Goal: Find specific page/section: Find specific page/section

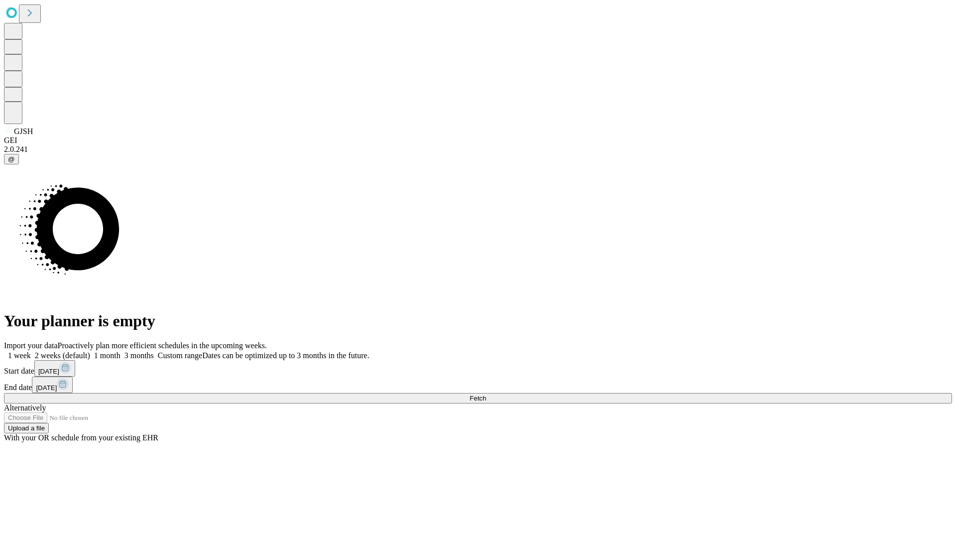
click at [486, 394] on span "Fetch" at bounding box center [478, 397] width 16 height 7
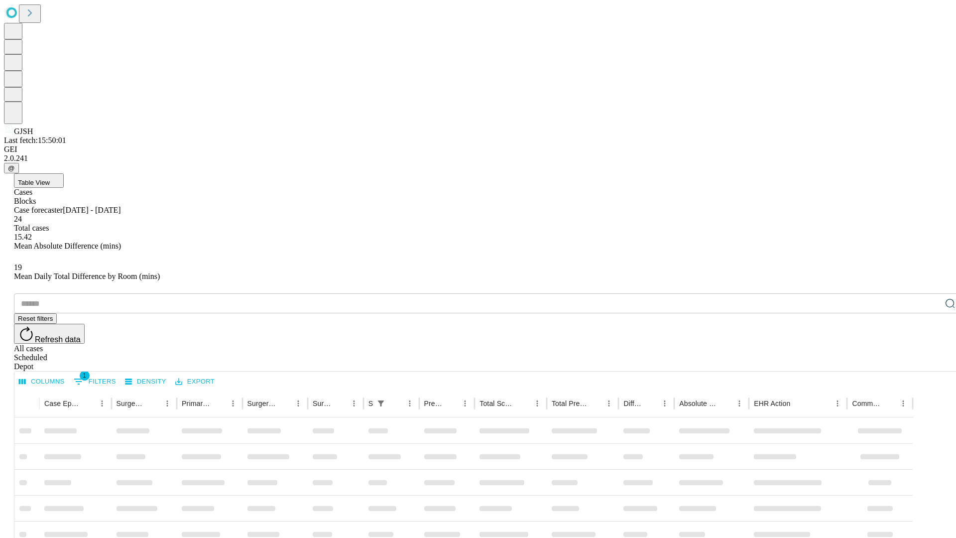
click at [930, 362] on div "Depot" at bounding box center [488, 366] width 948 height 9
